Goal: Transaction & Acquisition: Subscribe to service/newsletter

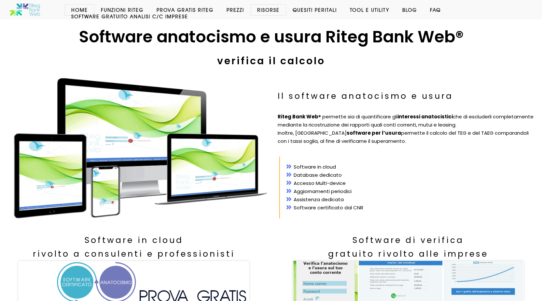
click at [182, 10] on link "Prova Gratis Riteg" at bounding box center [185, 10] width 70 height 7
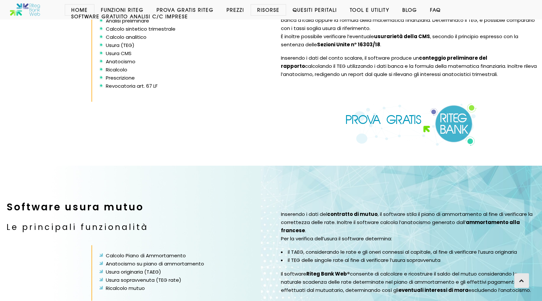
scroll to position [1123, 0]
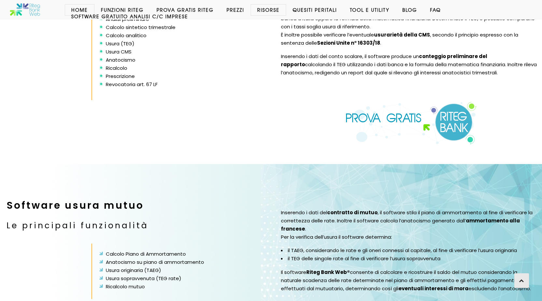
click at [463, 115] on img at bounding box center [411, 122] width 132 height 43
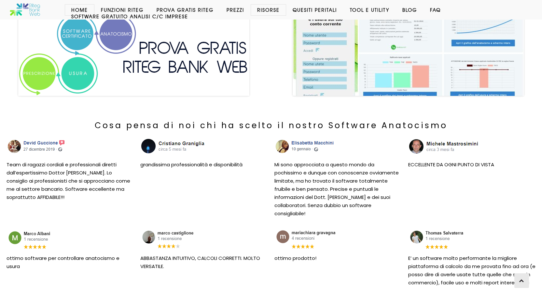
scroll to position [244, 0]
